Goal: Transaction & Acquisition: Purchase product/service

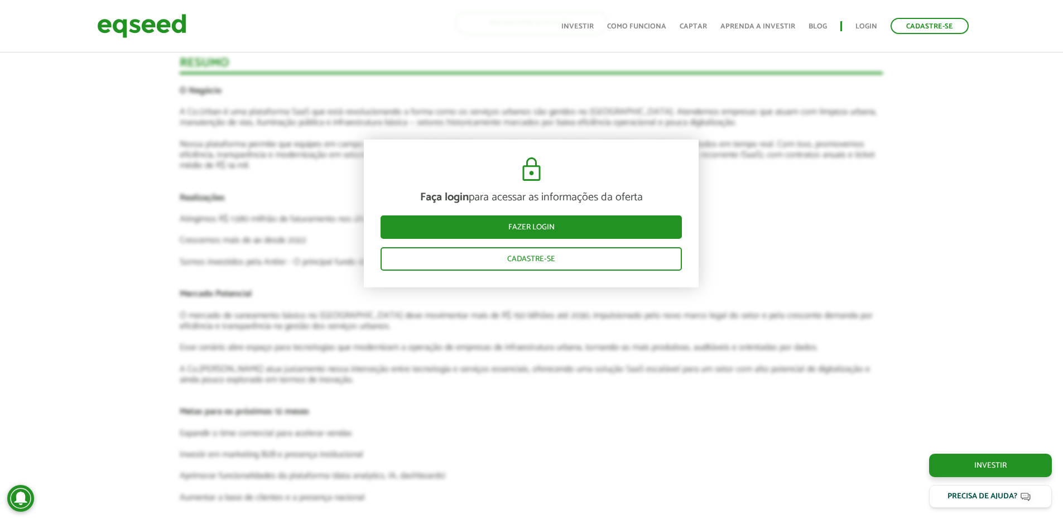
scroll to position [1674, 0]
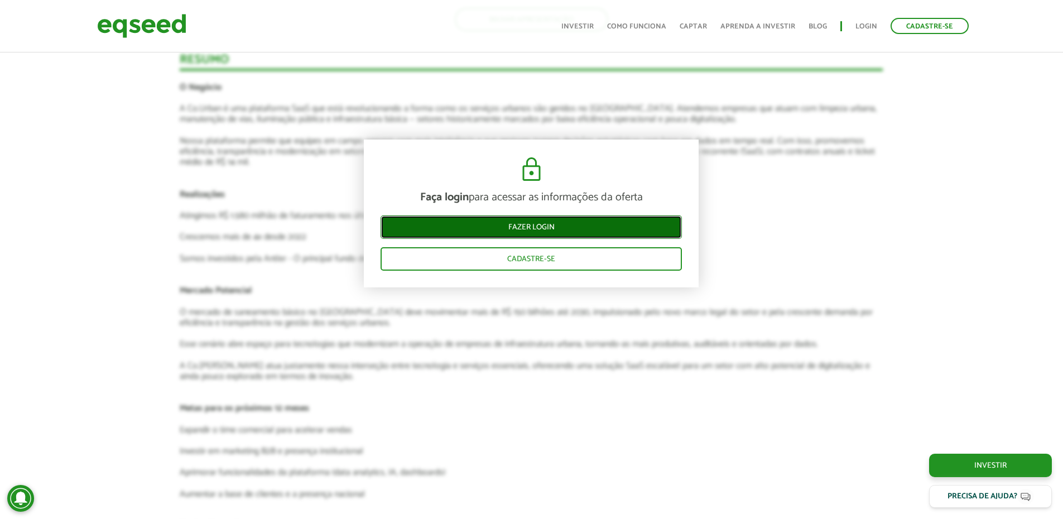
click at [522, 228] on link "Fazer login" at bounding box center [530, 226] width 301 height 23
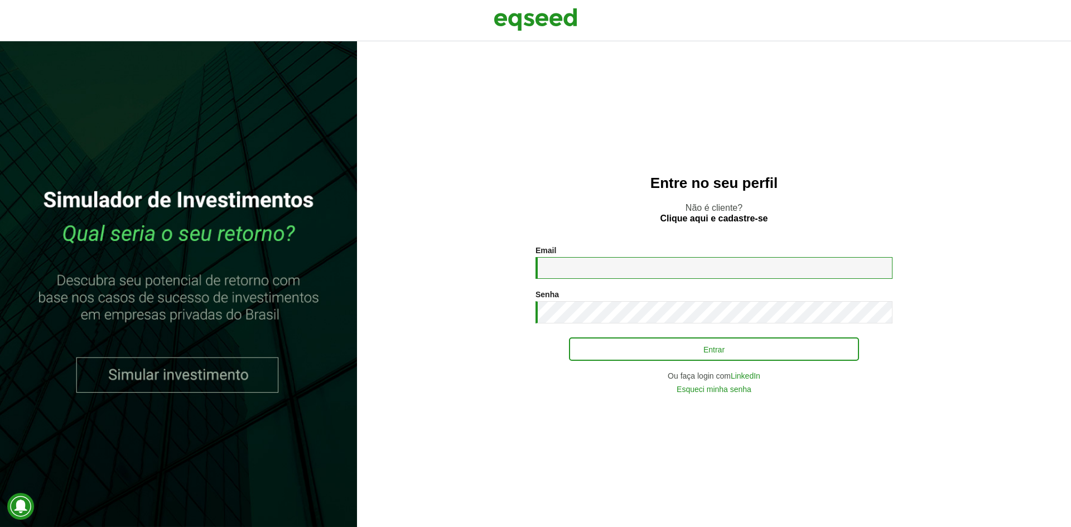
type input "**********"
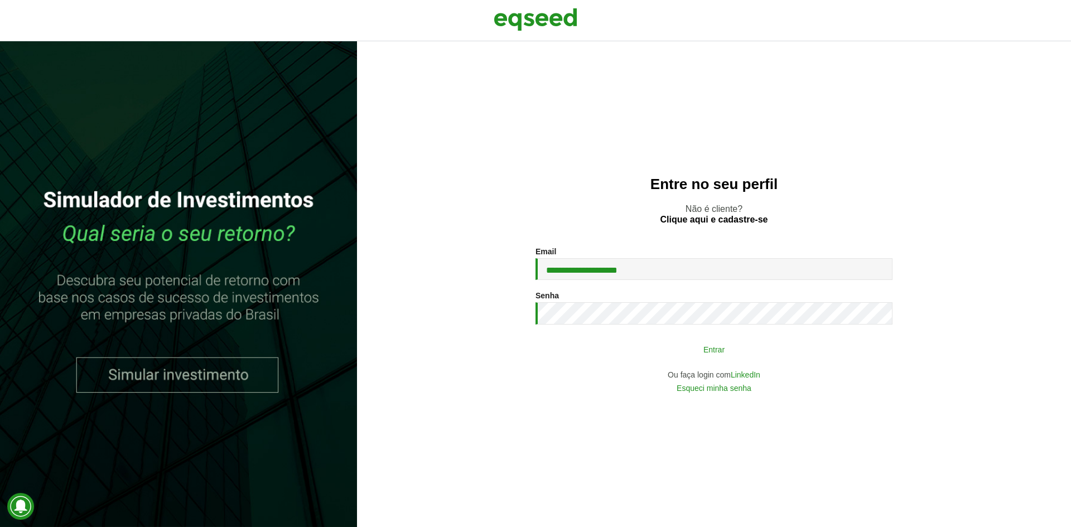
click at [715, 349] on button "Entrar" at bounding box center [714, 349] width 290 height 21
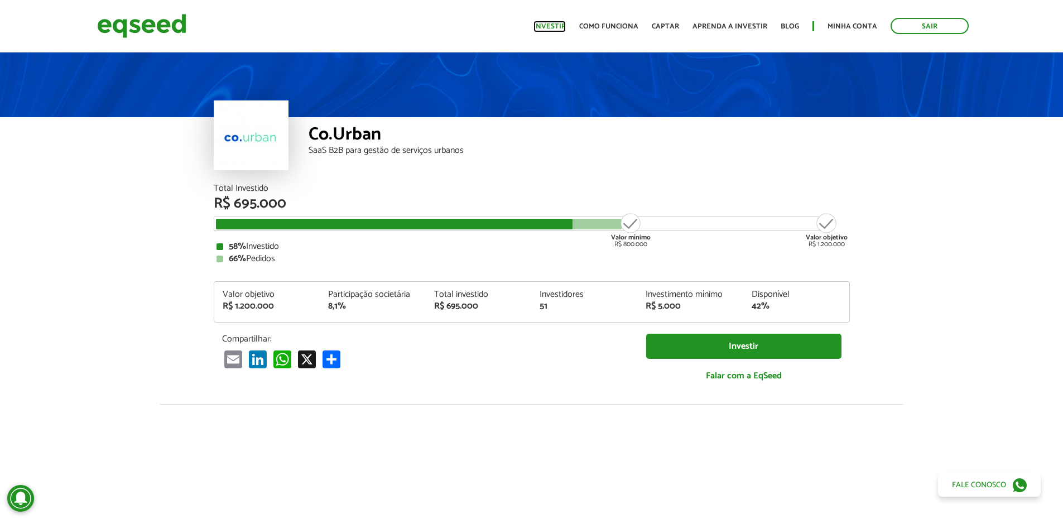
click at [553, 26] on link "Investir" at bounding box center [549, 26] width 32 height 7
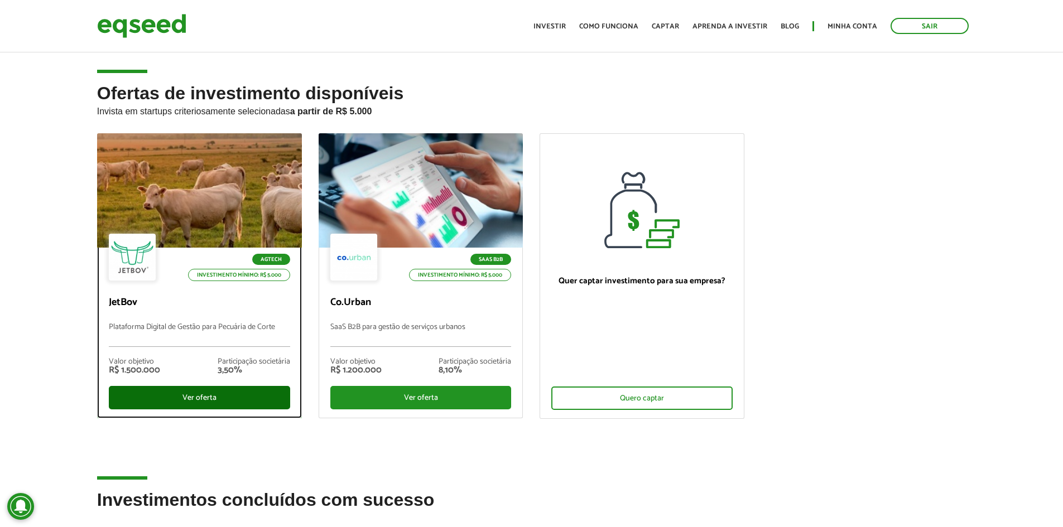
click at [178, 395] on div "Ver oferta" at bounding box center [199, 397] width 181 height 23
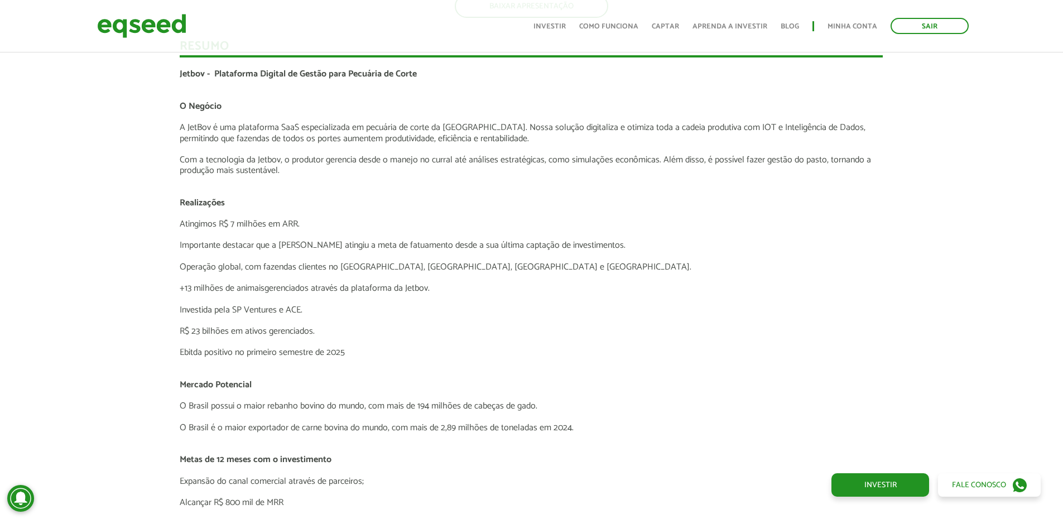
scroll to position [2064, 0]
